Goal: Transaction & Acquisition: Download file/media

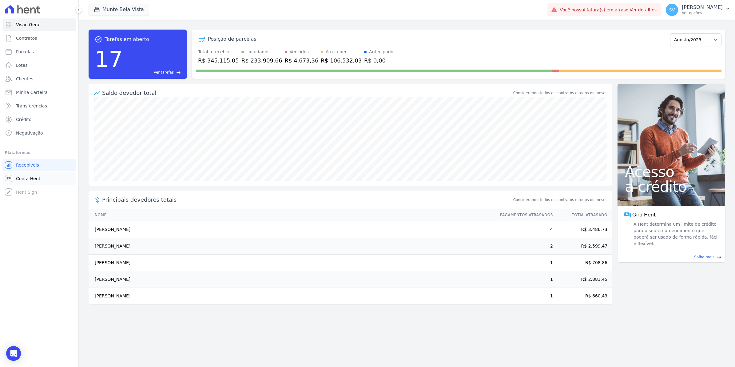
click at [24, 179] on span "Conta Hent" at bounding box center [28, 178] width 24 height 6
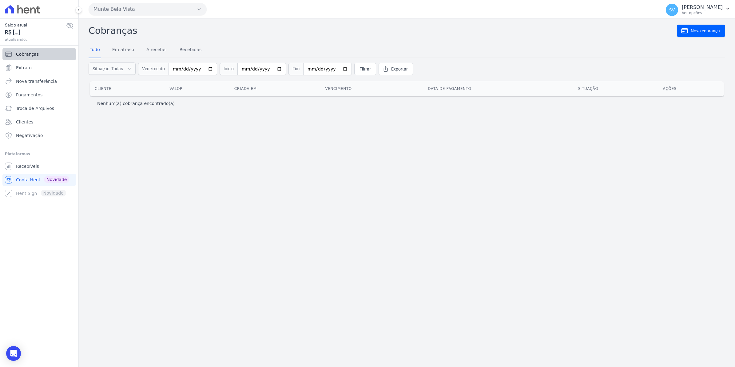
click at [28, 53] on span "Cobranças" at bounding box center [27, 54] width 23 height 6
click at [23, 65] on span "Extrato" at bounding box center [24, 68] width 16 height 6
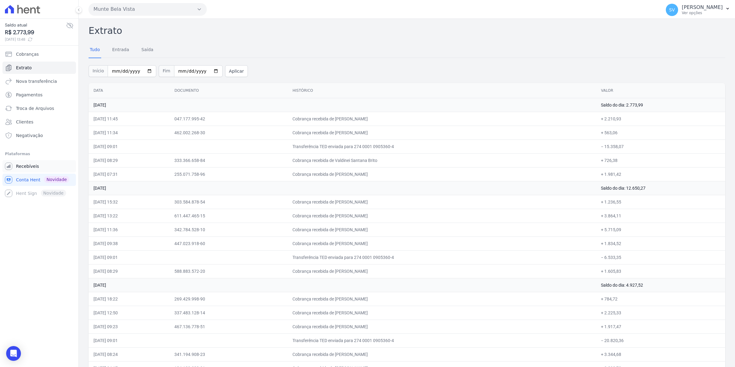
click at [31, 167] on span "Recebíveis" at bounding box center [27, 166] width 23 height 6
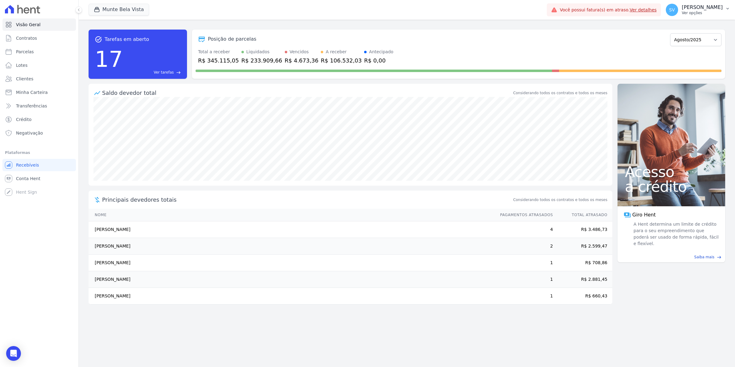
click at [675, 12] on span "SV" at bounding box center [672, 10] width 6 height 4
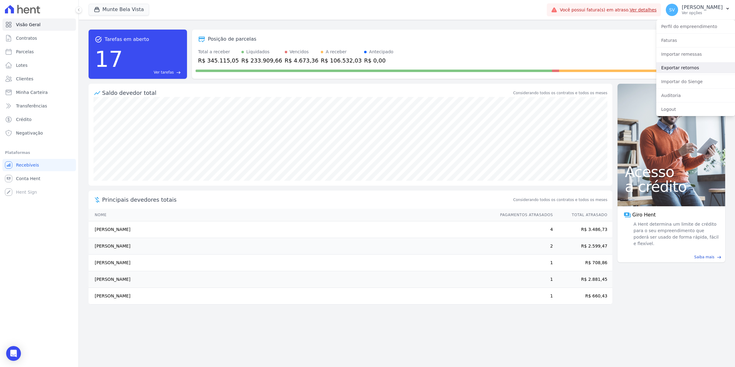
click at [679, 68] on link "Exportar retornos" at bounding box center [695, 67] width 79 height 11
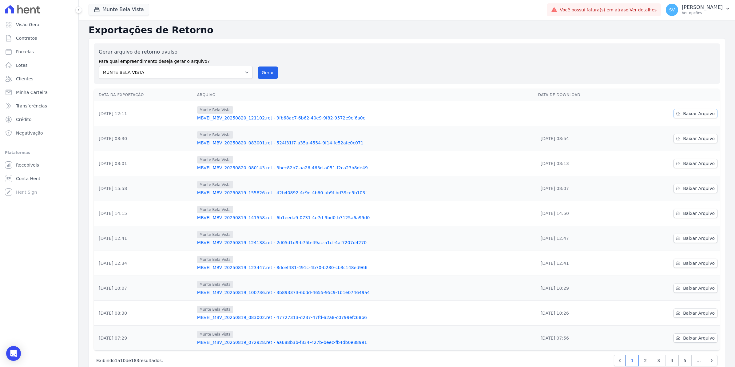
click at [700, 111] on span "Baixar Arquivo" at bounding box center [699, 113] width 32 height 6
click at [692, 112] on span "Baixar Arquivo" at bounding box center [699, 113] width 32 height 6
click at [684, 113] on span "Baixar Arquivo" at bounding box center [699, 113] width 32 height 6
click at [30, 168] on link "Recebíveis" at bounding box center [39, 165] width 74 height 12
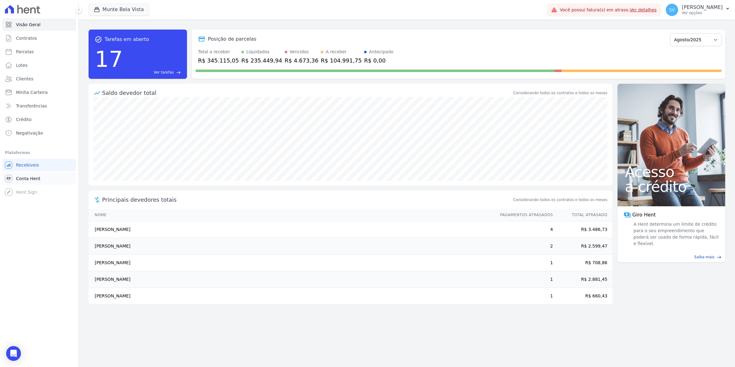
click at [30, 175] on span "Conta Hent" at bounding box center [28, 178] width 24 height 6
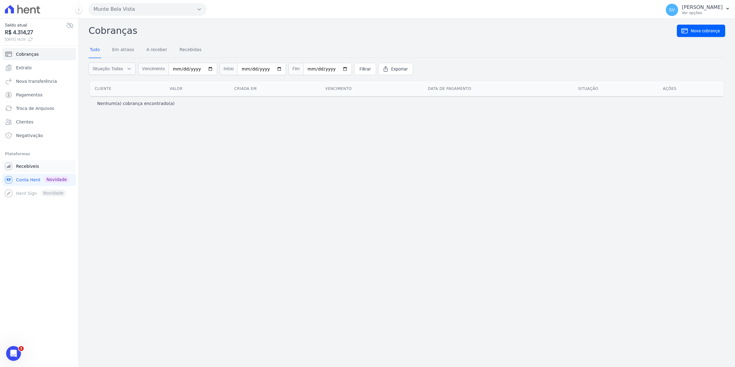
click at [32, 170] on link "Recebíveis" at bounding box center [39, 166] width 74 height 12
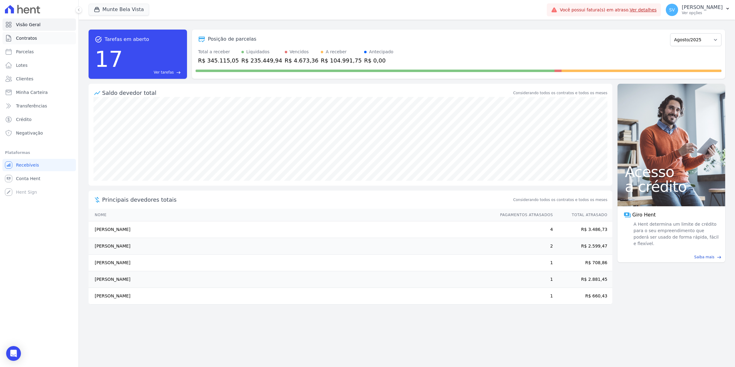
click at [21, 39] on span "Contratos" at bounding box center [26, 38] width 21 height 6
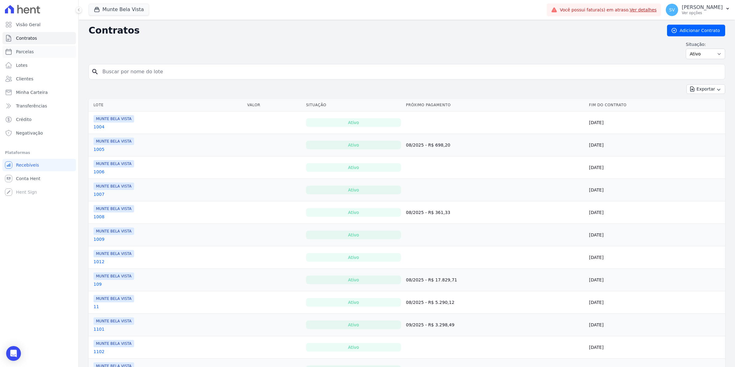
click at [22, 51] on span "Parcelas" at bounding box center [25, 52] width 18 height 6
select select
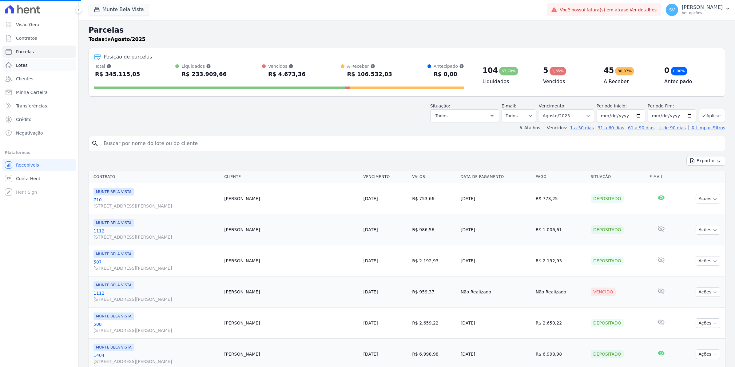
select select
click at [152, 142] on input "search" at bounding box center [411, 143] width 623 height 12
click at [344, 151] on div "search" at bounding box center [407, 143] width 637 height 15
click at [30, 40] on span "Contratos" at bounding box center [26, 38] width 21 height 6
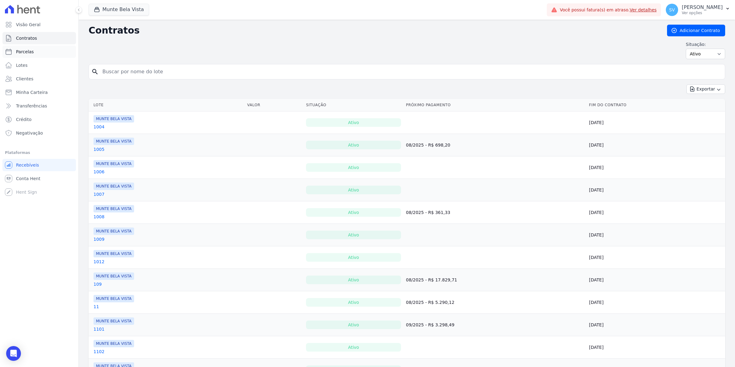
click at [13, 46] on link "Parcelas" at bounding box center [39, 52] width 74 height 12
select select
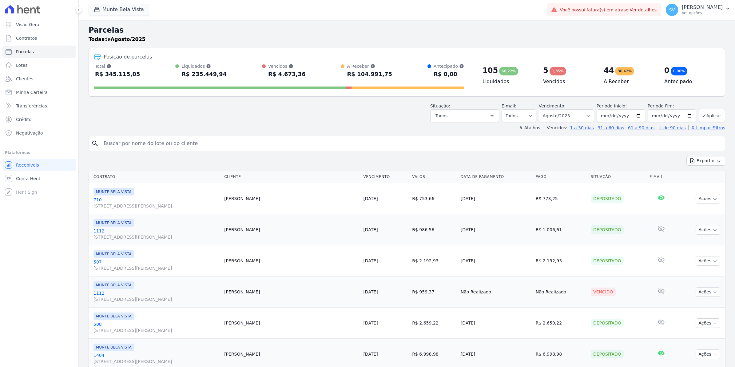
select select
click at [40, 178] on link "Conta Hent" at bounding box center [39, 178] width 74 height 12
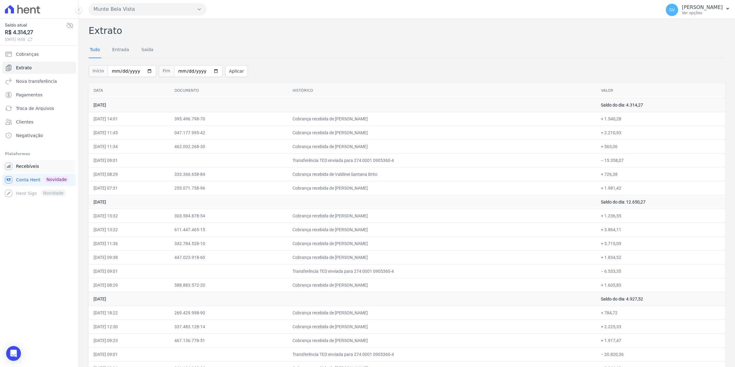
click at [15, 163] on link "Recebíveis" at bounding box center [39, 166] width 74 height 12
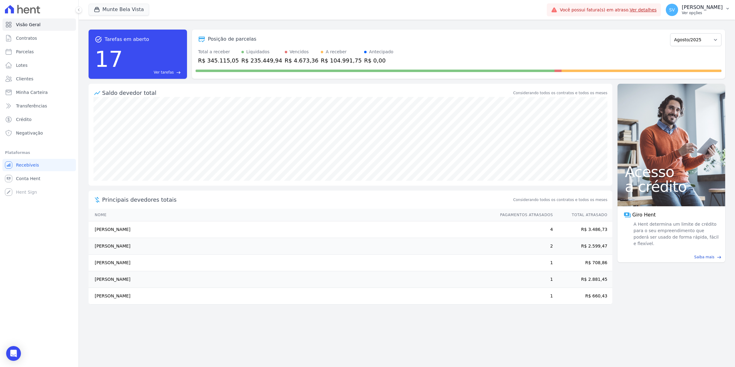
click at [678, 17] on button "SV [PERSON_NAME] Ver opções" at bounding box center [698, 9] width 74 height 17
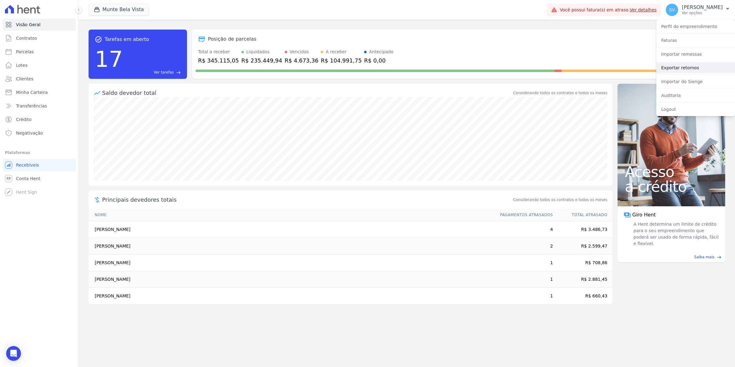
click at [681, 67] on link "Exportar retornos" at bounding box center [695, 67] width 79 height 11
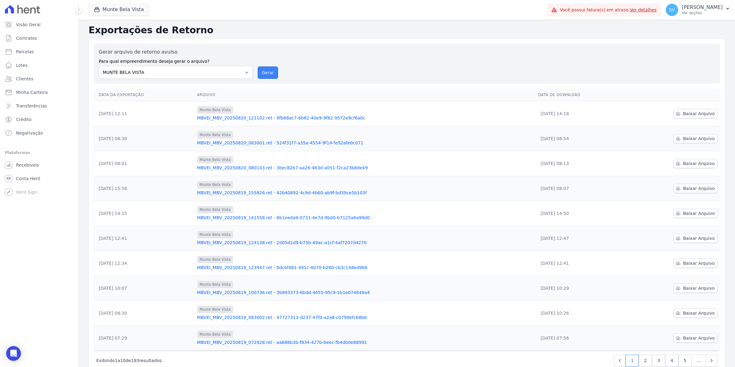
click at [272, 74] on button "Gerar" at bounding box center [268, 72] width 20 height 12
click at [262, 74] on button "Gerar" at bounding box center [268, 72] width 20 height 12
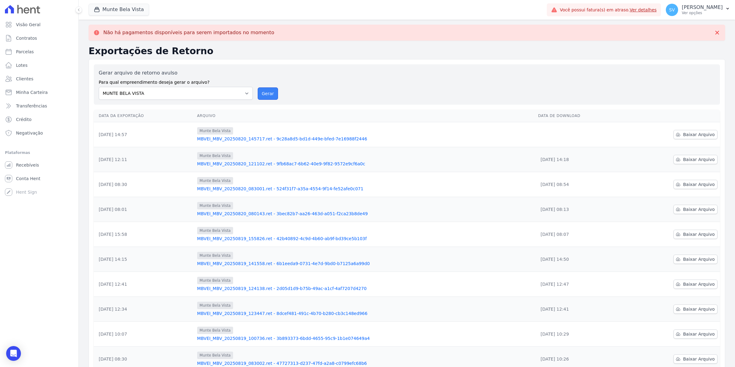
click at [275, 92] on button "Gerar" at bounding box center [268, 93] width 20 height 12
click at [273, 96] on button "Gerar" at bounding box center [268, 93] width 20 height 12
click at [694, 136] on span "Baixar Arquivo" at bounding box center [699, 134] width 32 height 6
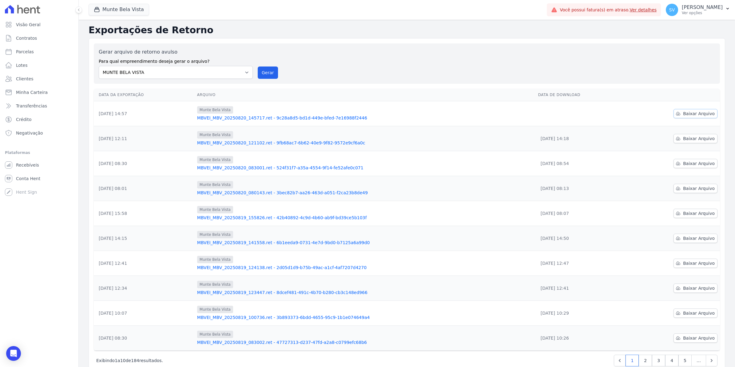
click at [689, 112] on span "Baixar Arquivo" at bounding box center [699, 113] width 32 height 6
